Goal: Information Seeking & Learning: Learn about a topic

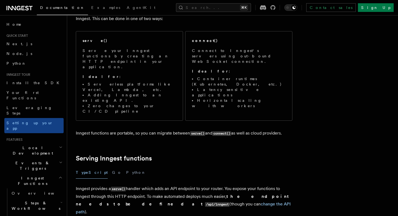
scroll to position [16, 0]
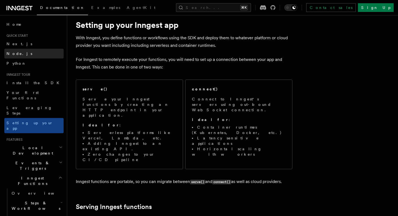
click at [15, 54] on span "Node.js" at bounding box center [19, 53] width 26 height 4
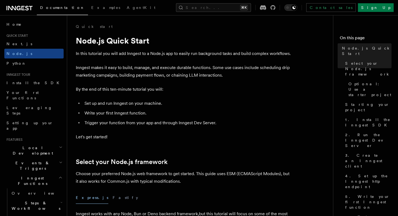
click at [16, 7] on icon at bounding box center [19, 8] width 26 height 6
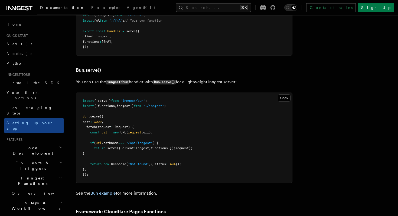
scroll to position [680, 0]
